Goal: Task Accomplishment & Management: Manage account settings

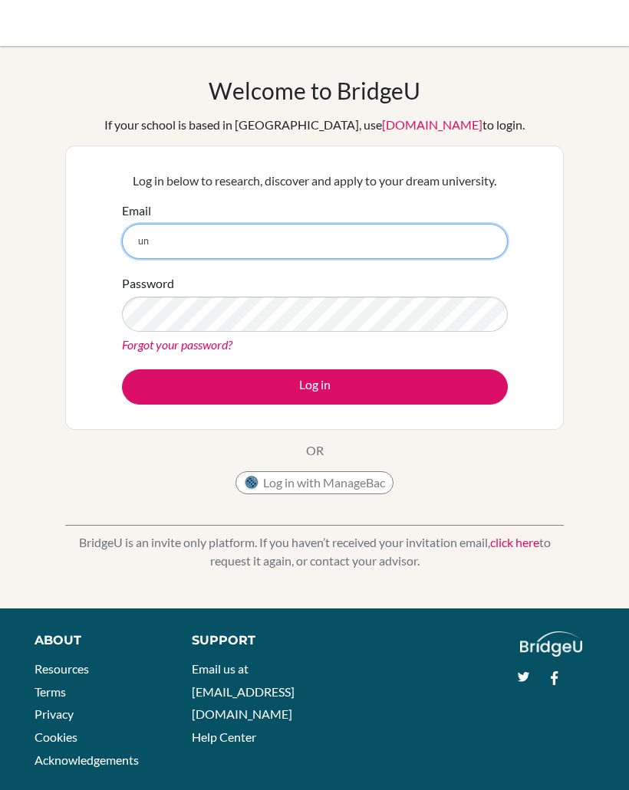
type input "[EMAIL_ADDRESS][DOMAIN_NAME]"
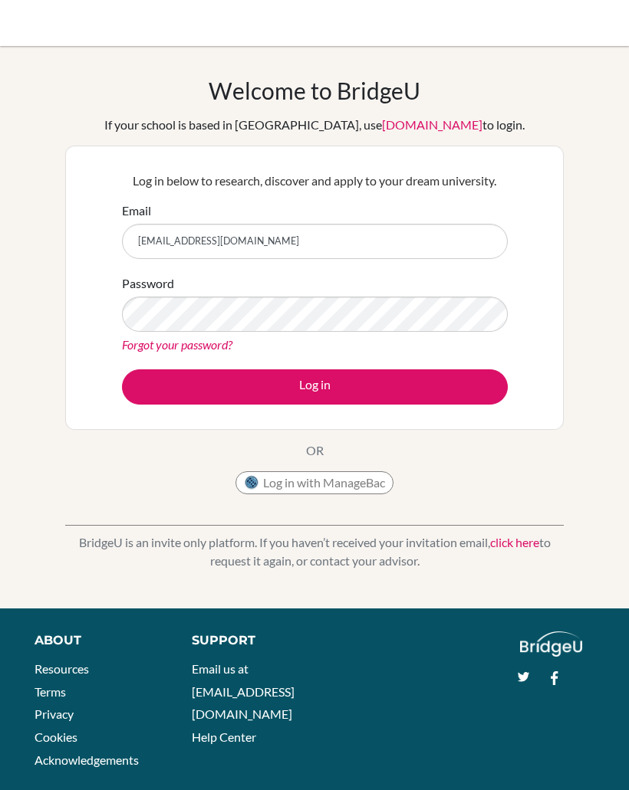
click at [157, 384] on button "Log in" at bounding box center [315, 386] width 386 height 35
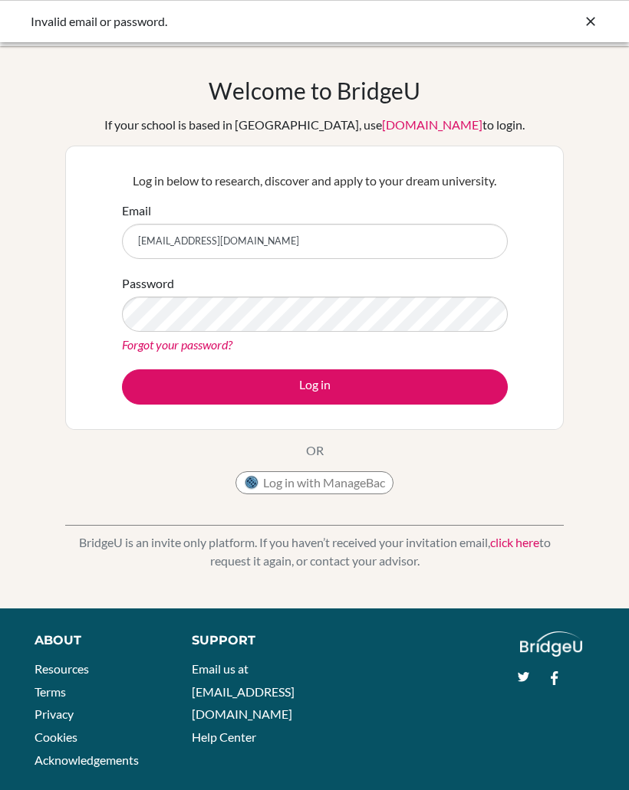
click at [139, 347] on link "Forgot your password?" at bounding box center [177, 344] width 110 height 15
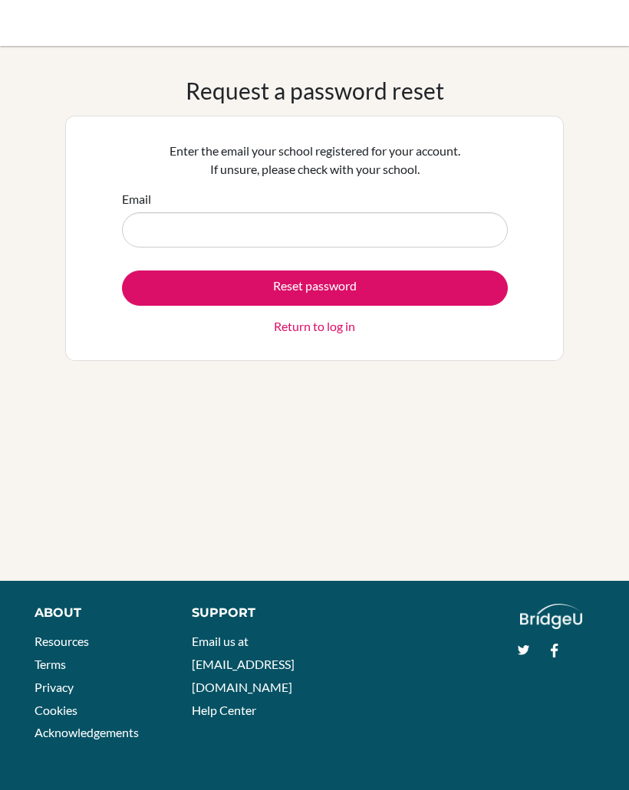
click at [140, 228] on input "Email" at bounding box center [315, 229] width 386 height 35
type input "[EMAIL_ADDRESS][DOMAIN_NAME]"
click at [152, 278] on button "Reset password" at bounding box center [315, 288] width 386 height 35
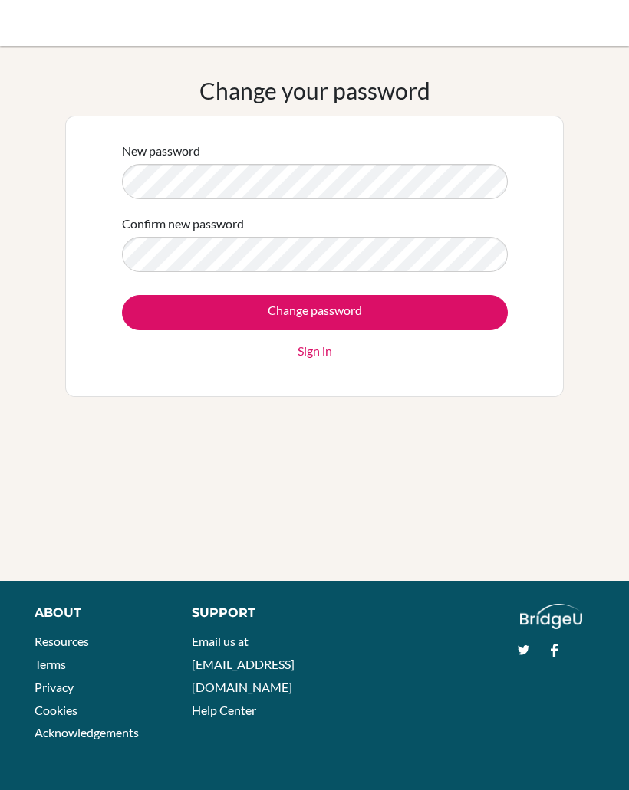
click at [146, 309] on input "Change password" at bounding box center [315, 312] width 386 height 35
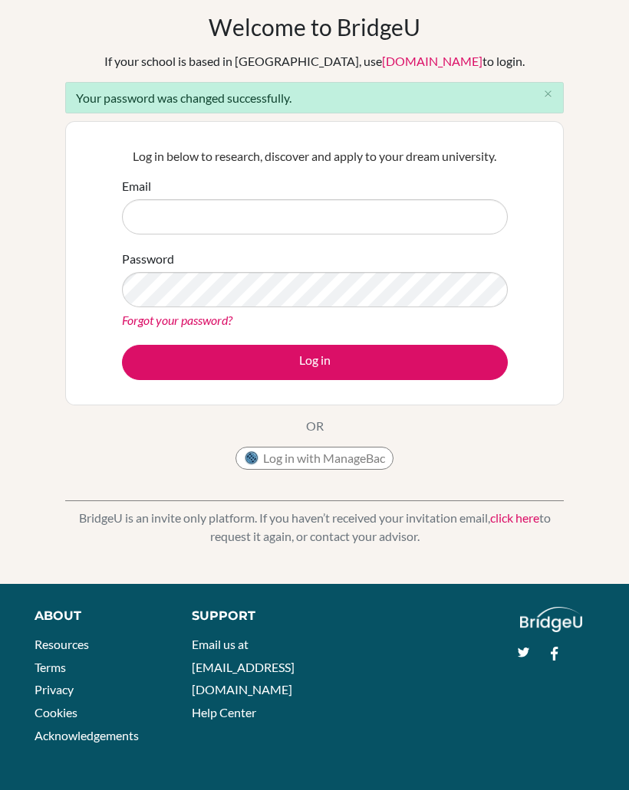
scroll to position [64, 0]
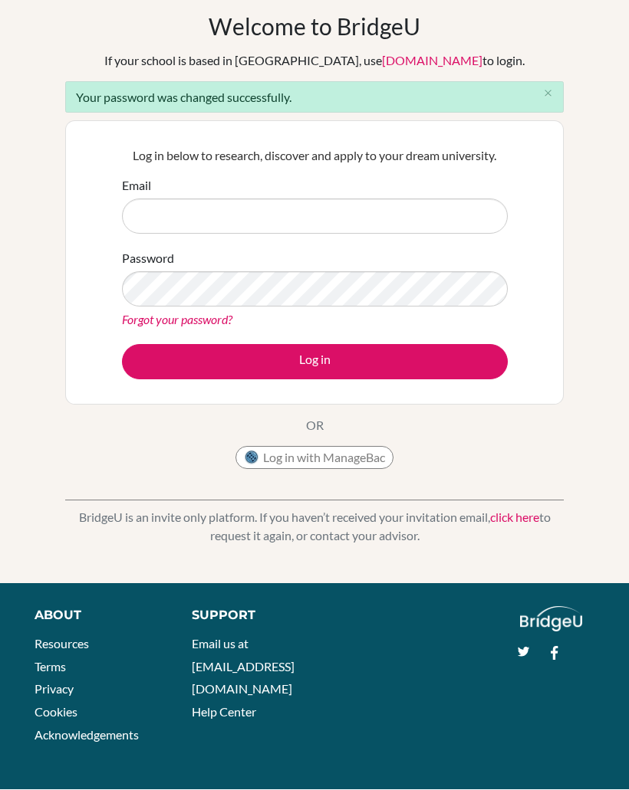
click at [434, 229] on input "Email" at bounding box center [315, 216] width 386 height 35
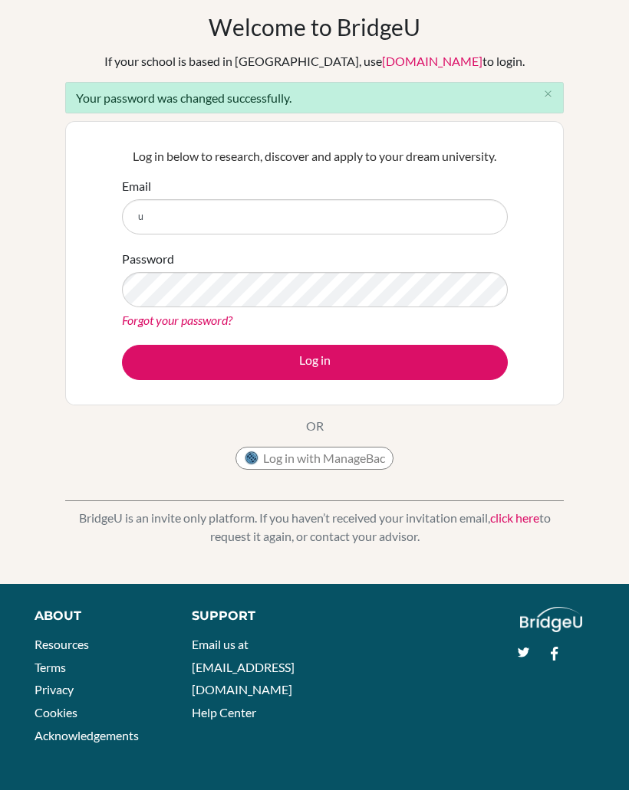
type input "[EMAIL_ADDRESS][DOMAIN_NAME]"
click at [143, 357] on button "Log in" at bounding box center [315, 362] width 386 height 35
